Goal: Information Seeking & Learning: Find specific fact

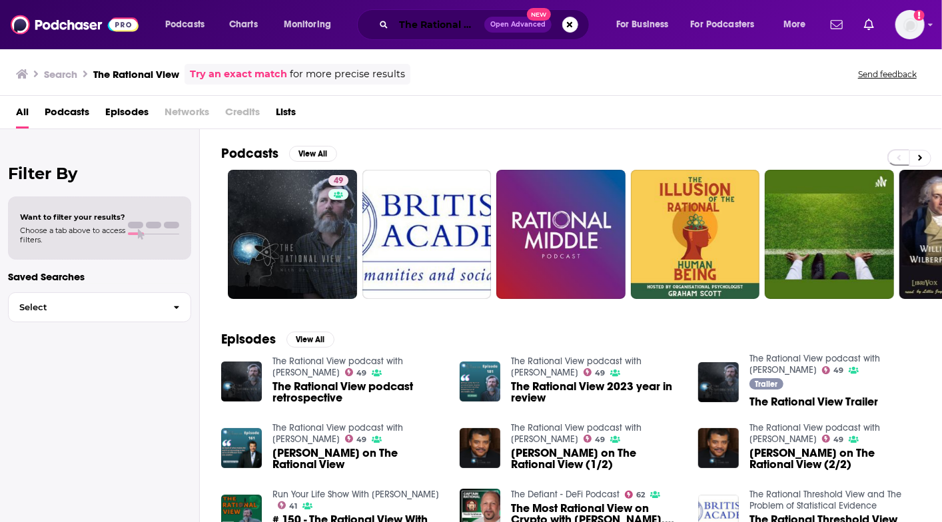
click at [443, 21] on input "The Rational View" at bounding box center [439, 24] width 91 height 21
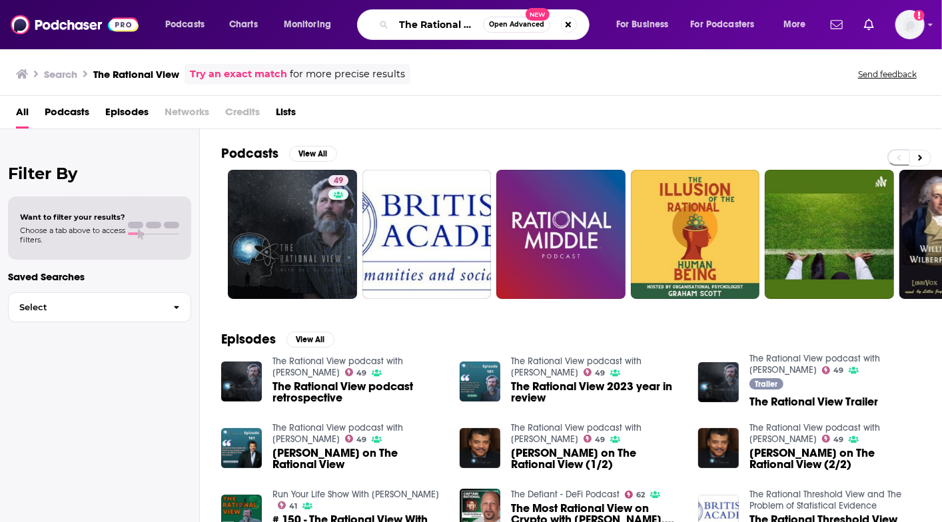
click at [443, 21] on input "The Rational View" at bounding box center [438, 24] width 89 height 21
click at [444, 21] on input "The Rational View" at bounding box center [438, 24] width 89 height 21
paste input "IMPACT WITH EASE"
type input "IMPACT WITH EASE"
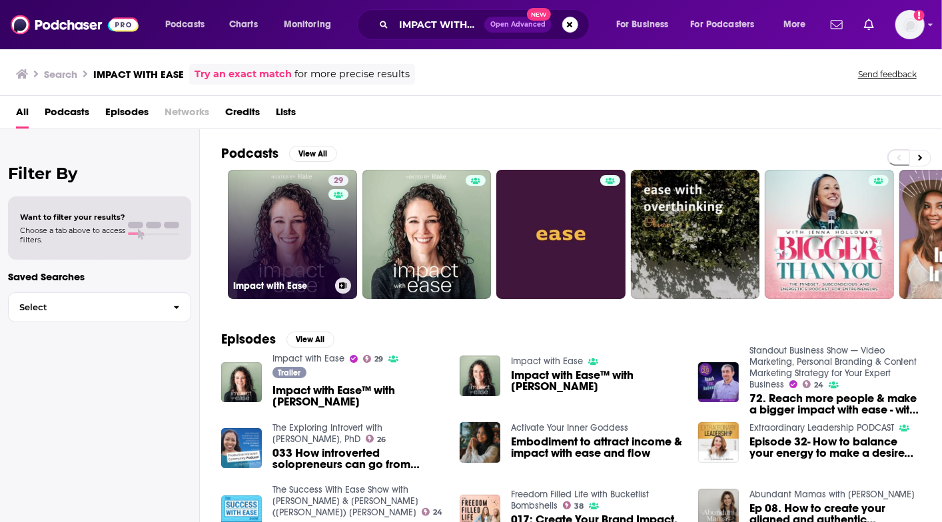
click at [293, 237] on link "29 Impact with Ease" at bounding box center [292, 234] width 129 height 129
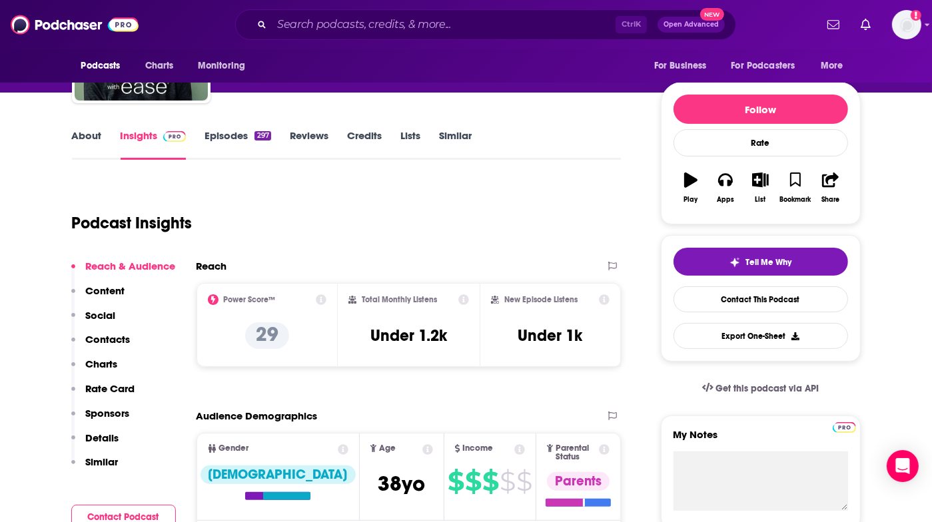
scroll to position [133, 0]
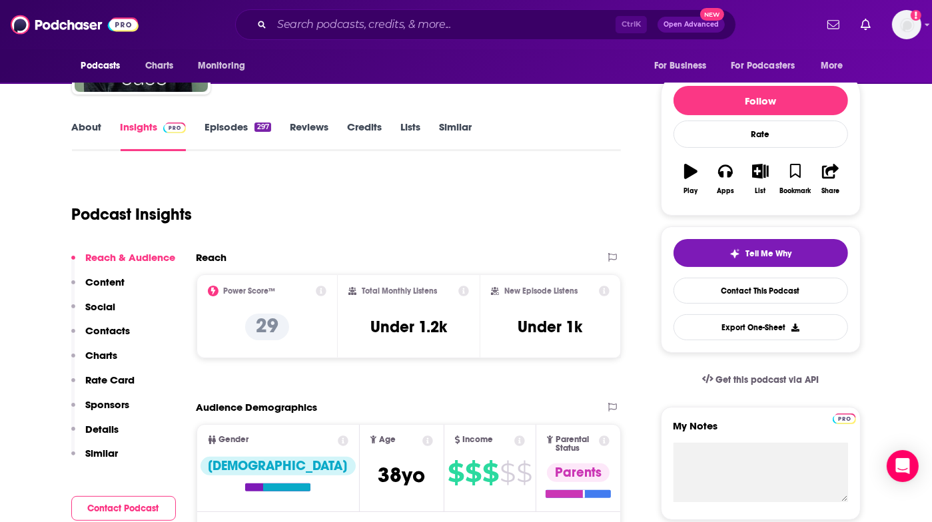
click at [84, 125] on link "About" at bounding box center [87, 136] width 30 height 31
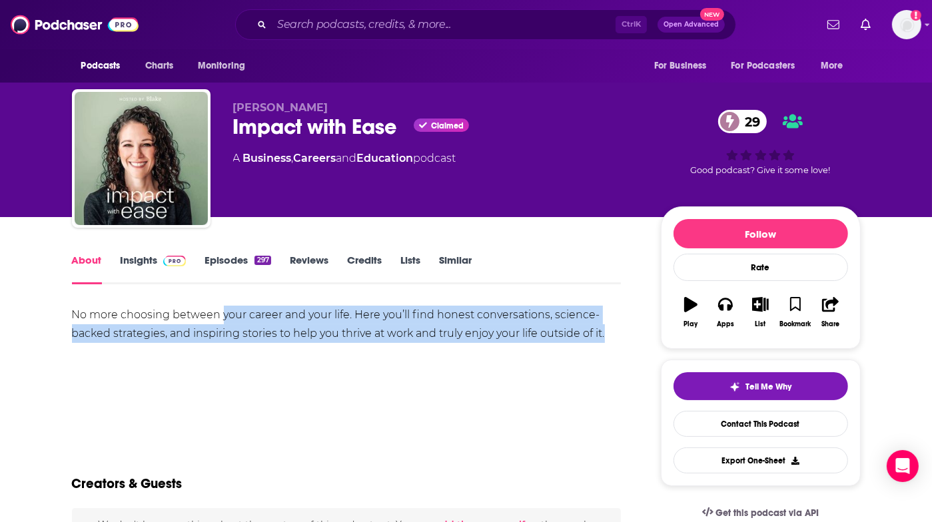
drag, startPoint x: 222, startPoint y: 308, endPoint x: 616, endPoint y: 343, distance: 394.6
click at [616, 343] on div "No more choosing between your career and your life. Here you’ll find honest con…" at bounding box center [347, 352] width 550 height 93
click at [350, 377] on div "No more choosing between your career and your life. Here you’ll find honest con…" at bounding box center [347, 352] width 550 height 93
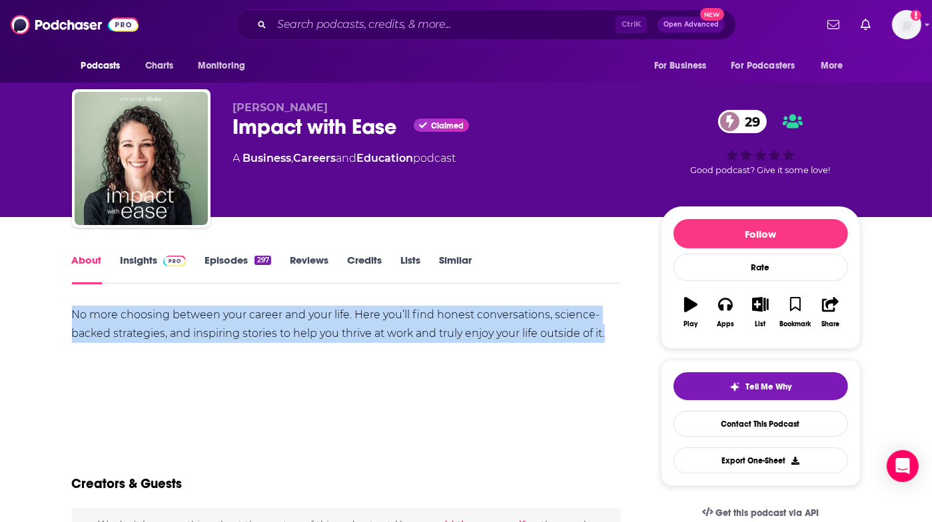
drag, startPoint x: 71, startPoint y: 316, endPoint x: 612, endPoint y: 329, distance: 541.7
copy div "No more choosing between your career and your life. Here you’ll find honest con…"
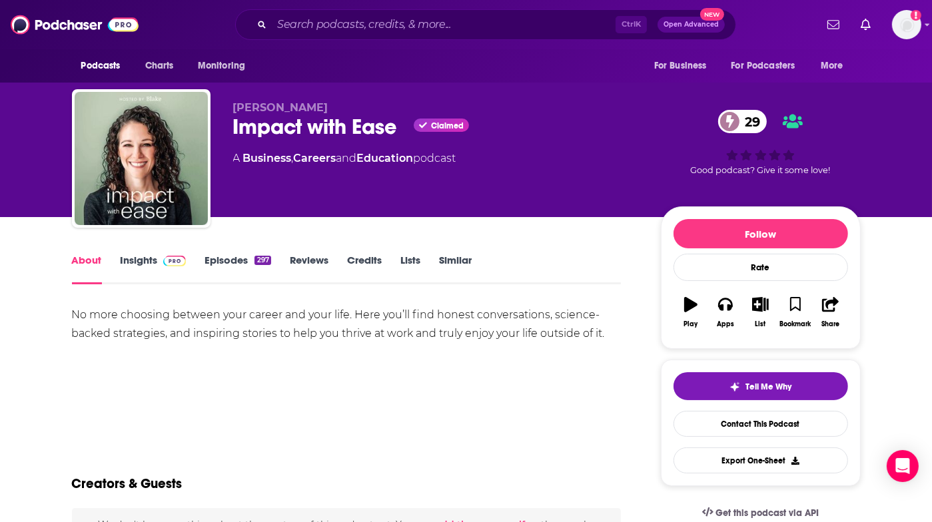
click at [86, 344] on div "No more choosing between your career and your life. Here you’ll find honest con…" at bounding box center [347, 352] width 550 height 93
click at [141, 258] on link "Insights" at bounding box center [154, 269] width 66 height 31
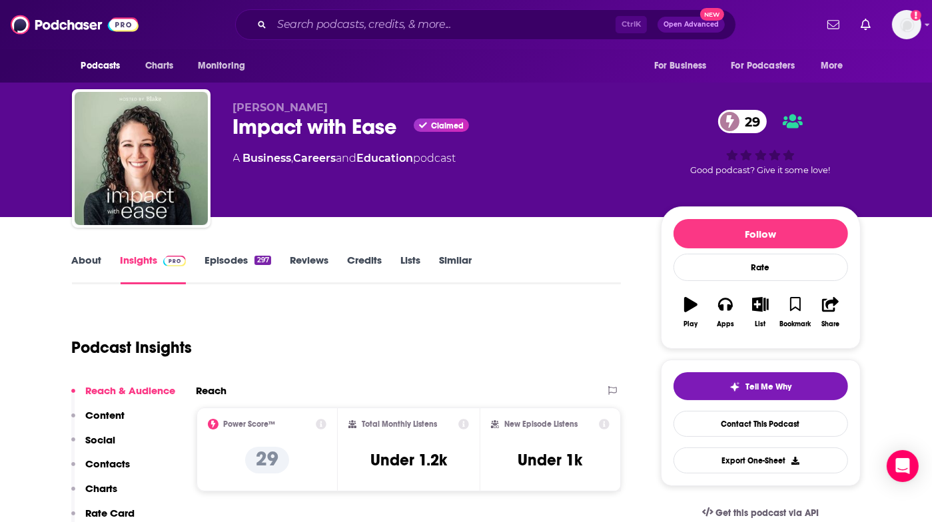
click at [289, 108] on span "[PERSON_NAME]" at bounding box center [280, 107] width 95 height 13
drag, startPoint x: 288, startPoint y: 107, endPoint x: 252, endPoint y: 111, distance: 36.1
click at [252, 111] on span "[PERSON_NAME]" at bounding box center [280, 107] width 95 height 13
copy span "[PERSON_NAME]"
click at [478, 343] on div "Podcast Insights" at bounding box center [341, 340] width 539 height 68
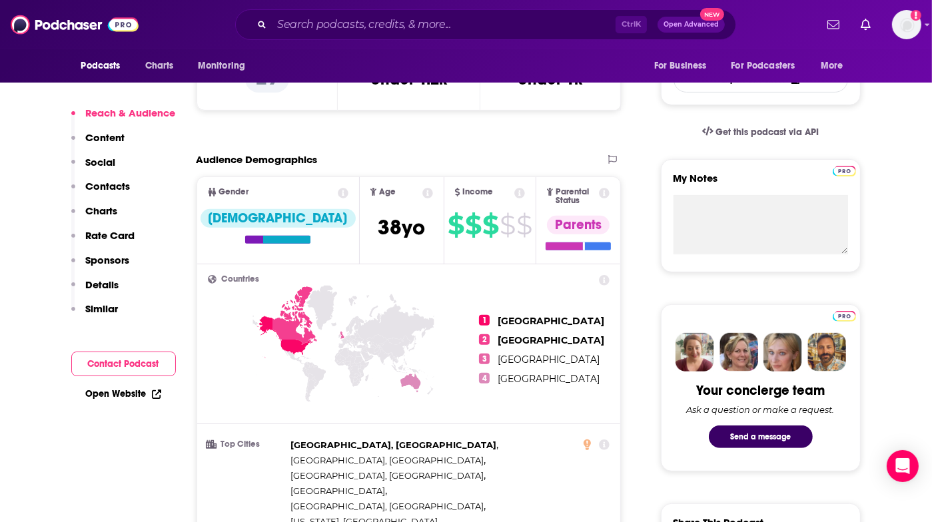
scroll to position [466, 0]
